Goal: Navigation & Orientation: Understand site structure

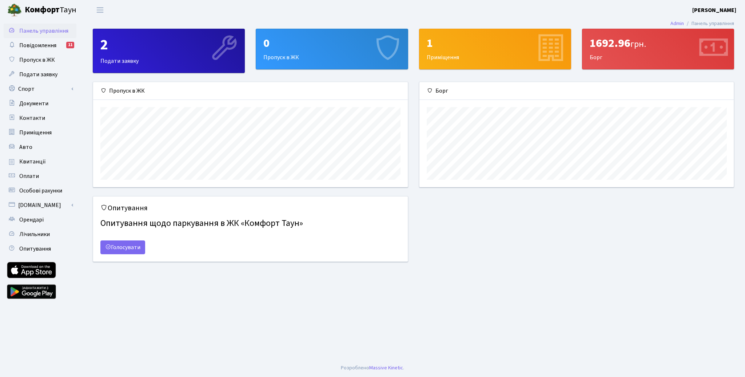
scroll to position [105, 314]
click at [28, 147] on span "Авто" at bounding box center [25, 147] width 13 height 8
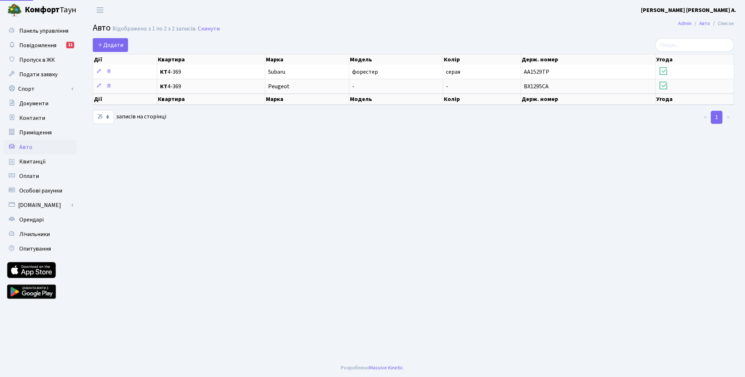
select select "25"
click at [31, 120] on span "Контакти" at bounding box center [32, 118] width 26 height 8
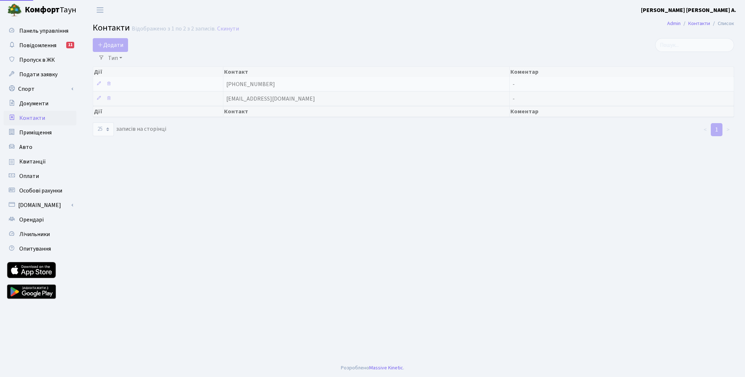
select select "25"
click at [73, 91] on link "Спорт" at bounding box center [40, 89] width 73 height 15
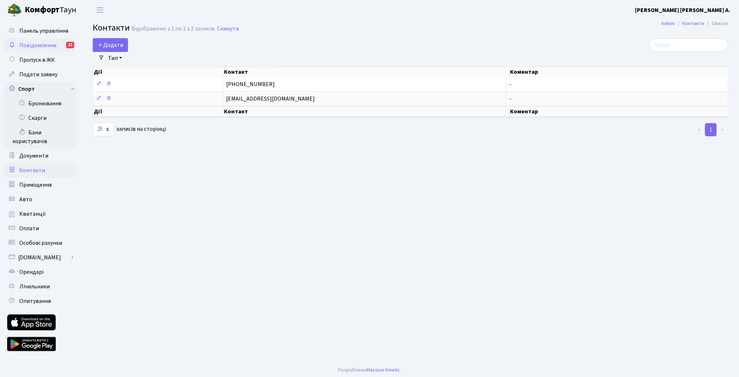
click at [39, 42] on span "Повідомлення" at bounding box center [37, 45] width 37 height 8
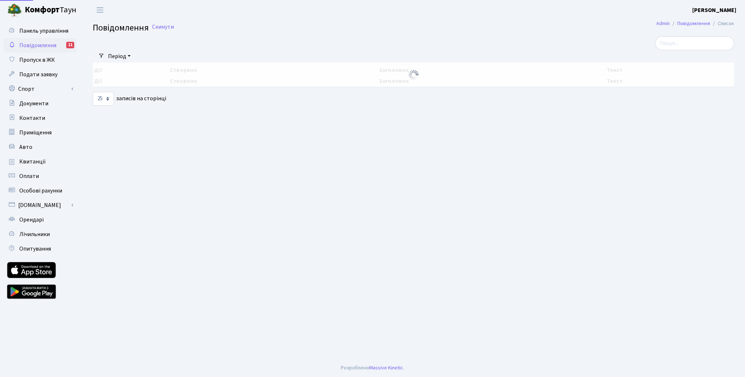
select select "25"
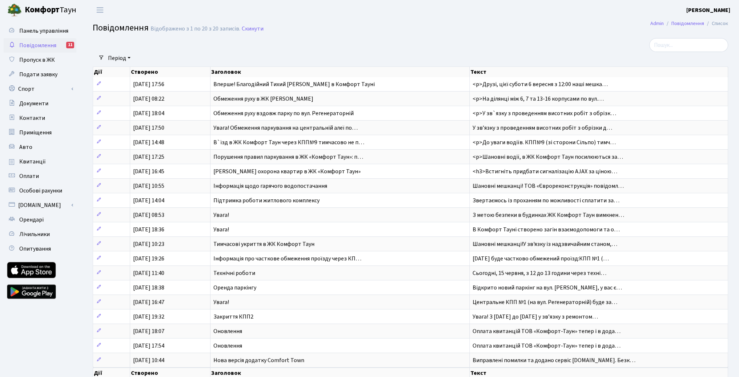
click at [41, 9] on b "Комфорт" at bounding box center [42, 10] width 35 height 12
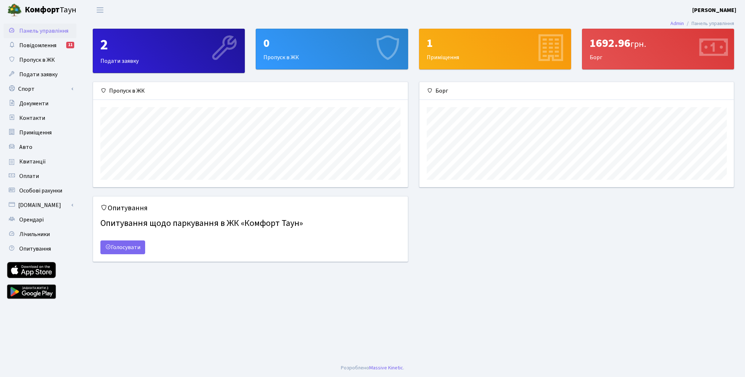
scroll to position [105, 314]
click at [98, 10] on span "Переключити навігацію" at bounding box center [100, 10] width 11 height 8
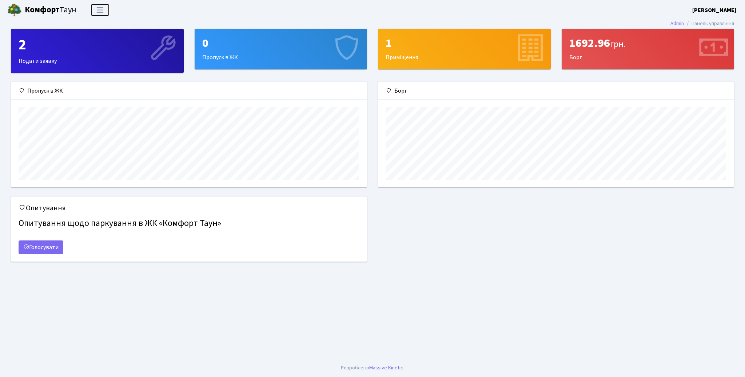
scroll to position [105, 355]
click at [98, 10] on span "Переключити навігацію" at bounding box center [100, 10] width 11 height 8
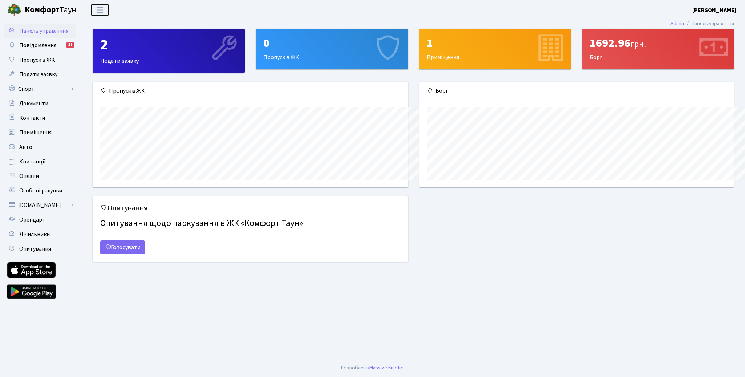
scroll to position [0, 0]
